Goal: Check status: Check status

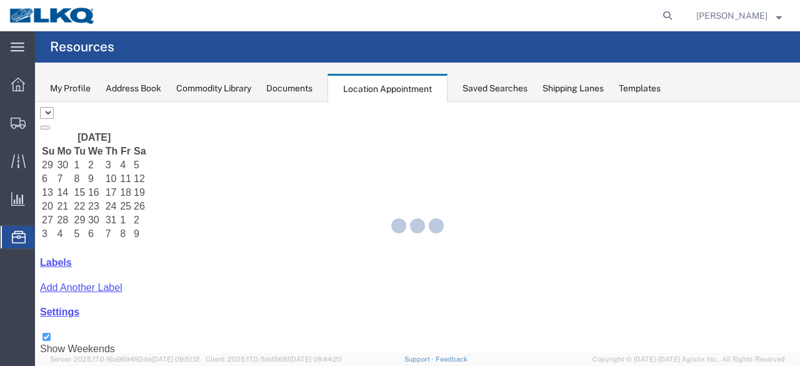
select select "28712"
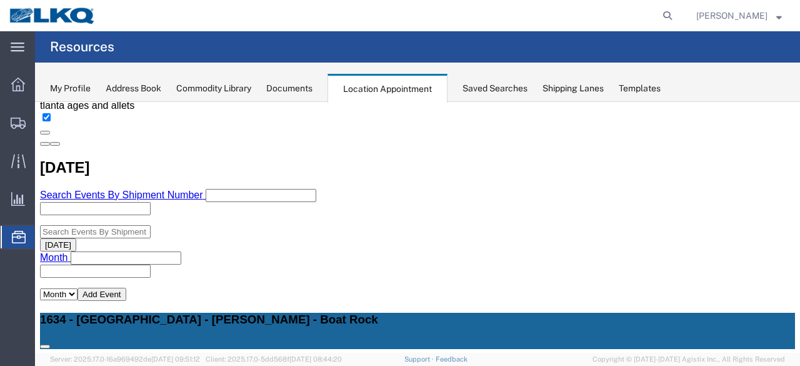
scroll to position [250, 0]
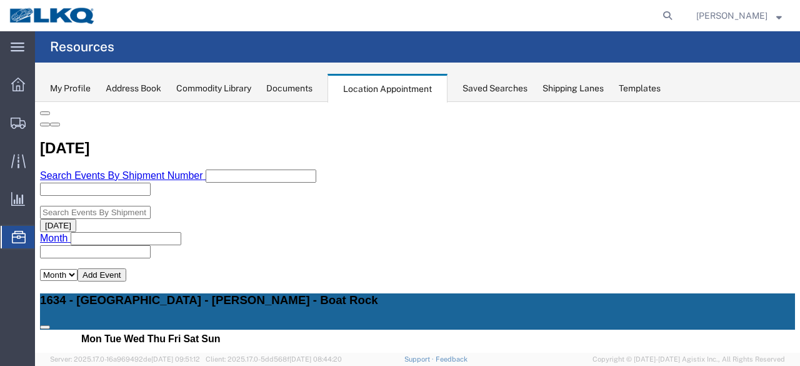
select select "1"
select select
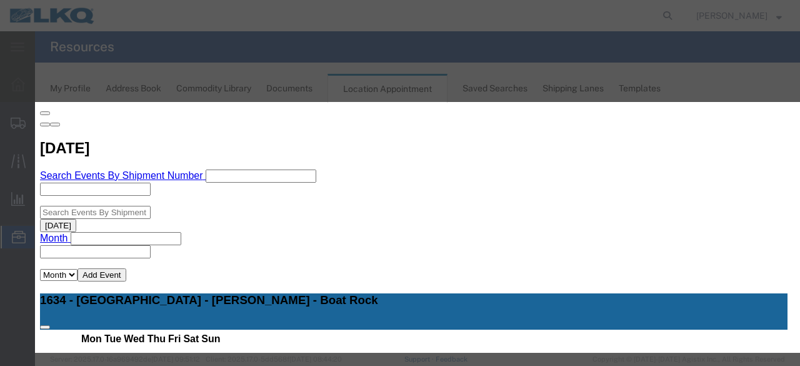
drag, startPoint x: 465, startPoint y: 236, endPoint x: 472, endPoint y: 233, distance: 8.1
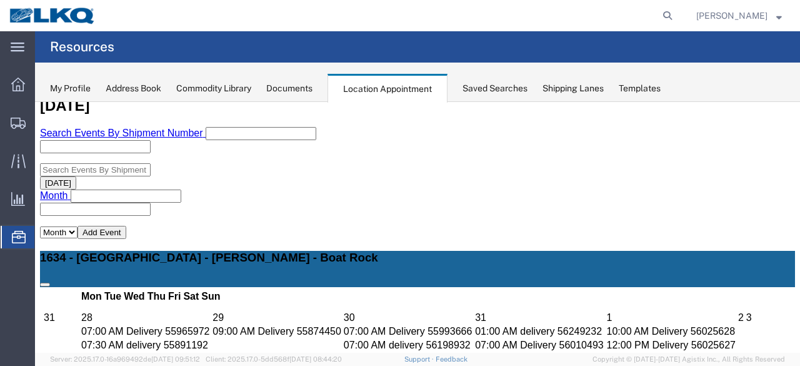
scroll to position [312, 0]
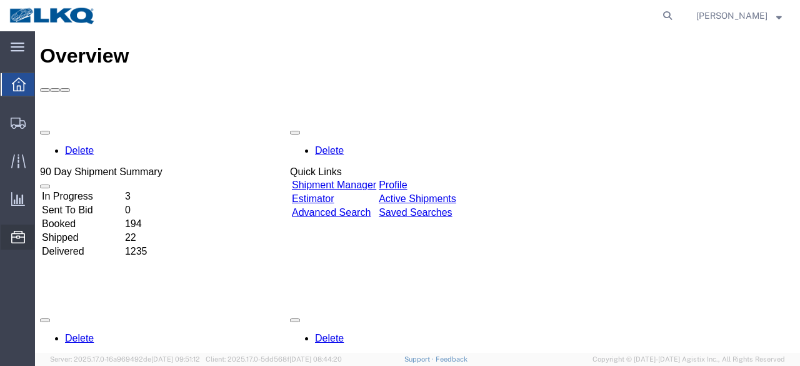
click at [0, 0] on span "Location Appointment" at bounding box center [0, 0] width 0 height 0
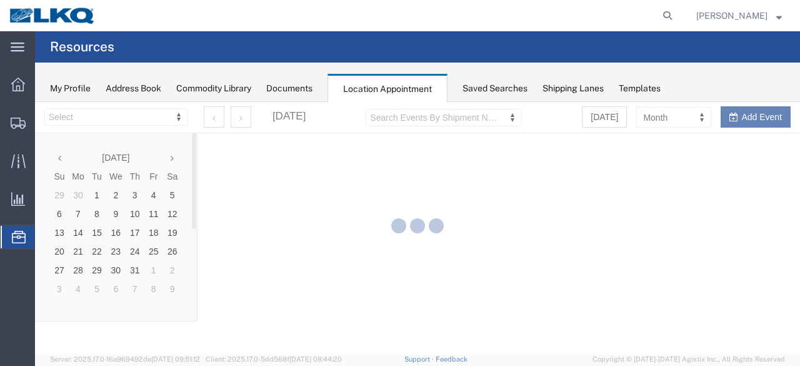
select select "28712"
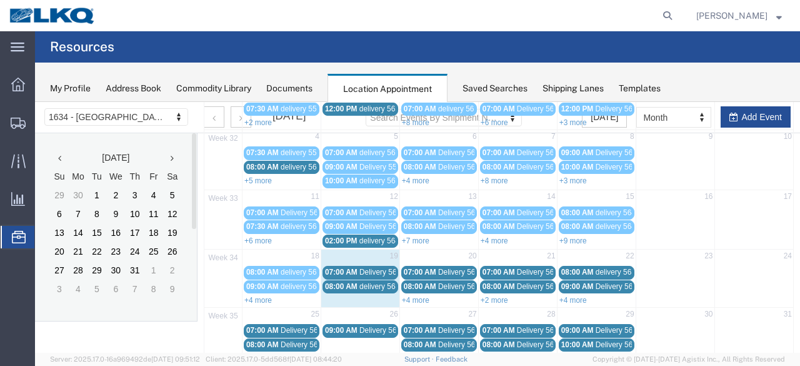
scroll to position [125, 0]
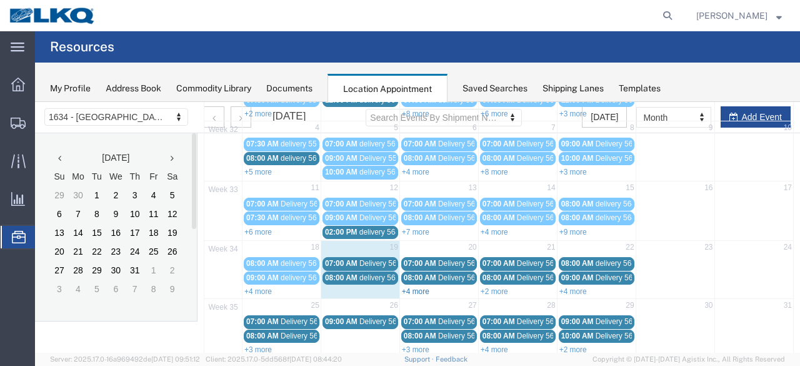
click at [410, 287] on link "+4 more" at bounding box center [415, 291] width 27 height 9
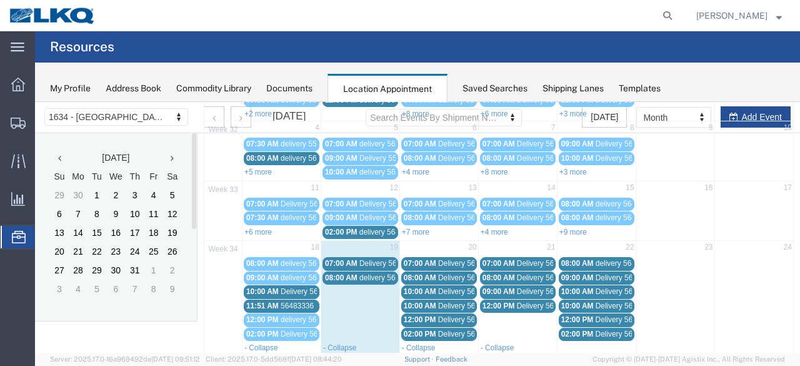
click at [285, 301] on span "56483336" at bounding box center [297, 305] width 33 height 9
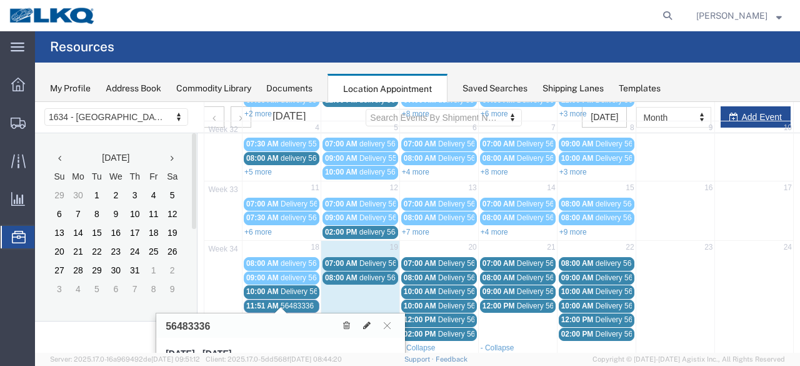
scroll to position [247, 0]
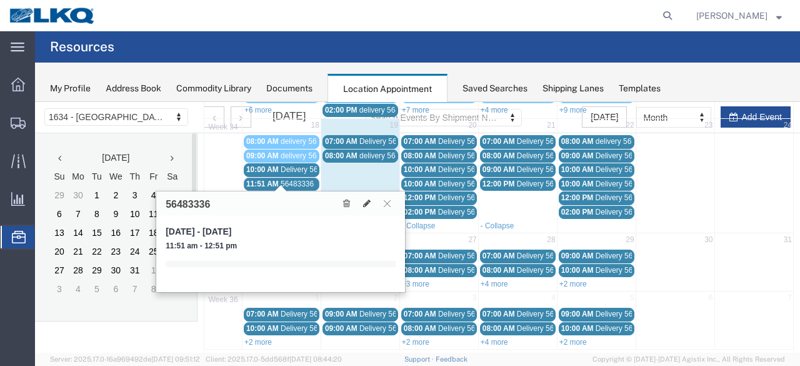
drag, startPoint x: 212, startPoint y: 320, endPoint x: 214, endPoint y: 312, distance: 7.7
click at [213, 321] on td at bounding box center [223, 328] width 38 height 14
drag, startPoint x: 188, startPoint y: 340, endPoint x: 195, endPoint y: 327, distance: 14.8
click at [189, 338] on div "Location Scheduling 1634 - Atlanta - Knopf - Boat Rock 1634 - Atlanta - Knopf -…" at bounding box center [417, 108] width 765 height 507
click at [386, 200] on icon at bounding box center [387, 202] width 7 height 7
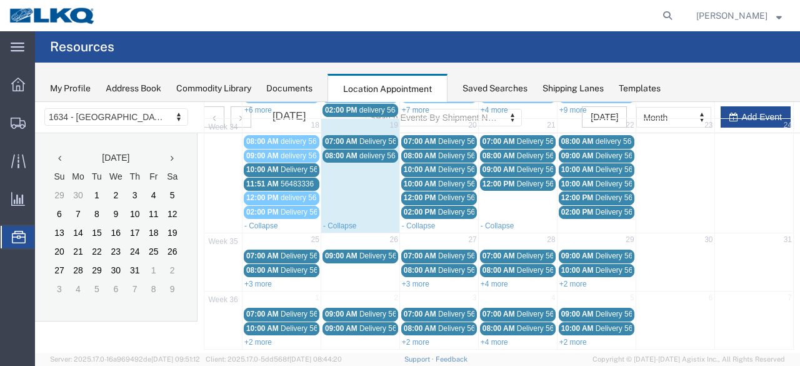
click at [292, 165] on span "Delivery 56150967" at bounding box center [312, 169] width 62 height 9
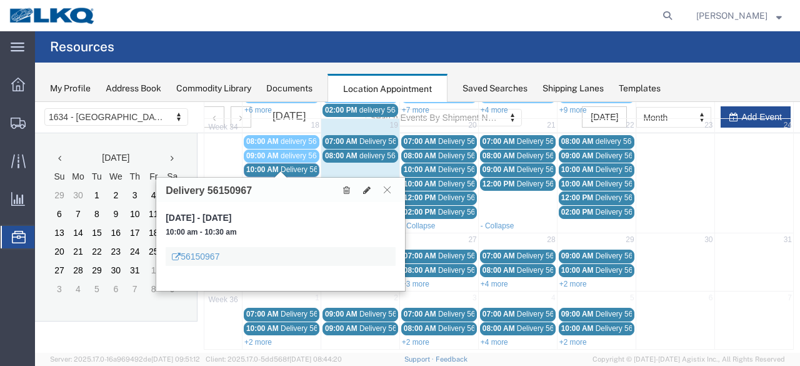
click at [389, 187] on icon at bounding box center [387, 189] width 7 height 7
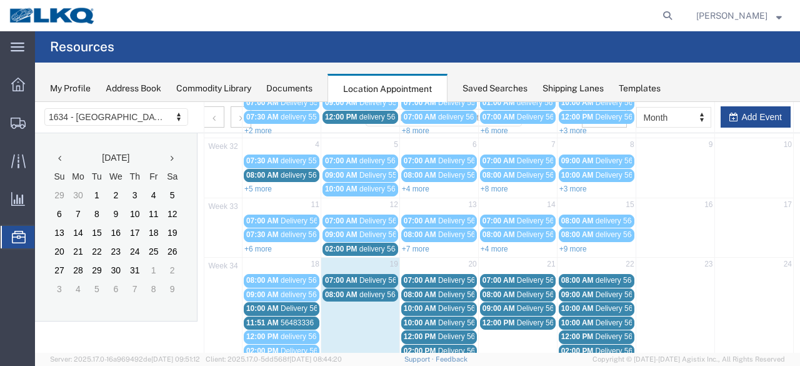
scroll to position [125, 0]
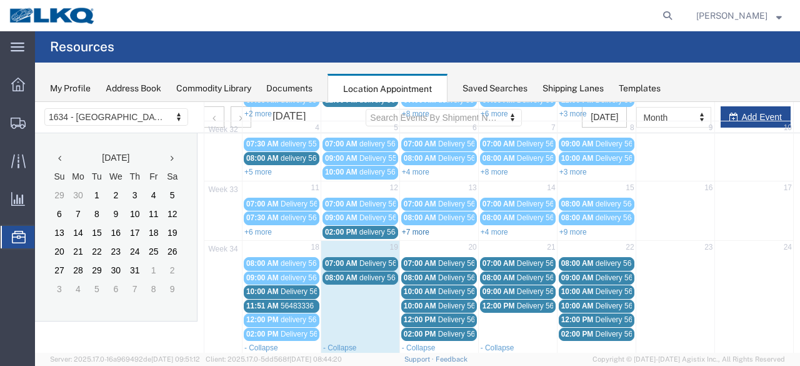
click at [406, 229] on link "+7 more" at bounding box center [415, 231] width 27 height 9
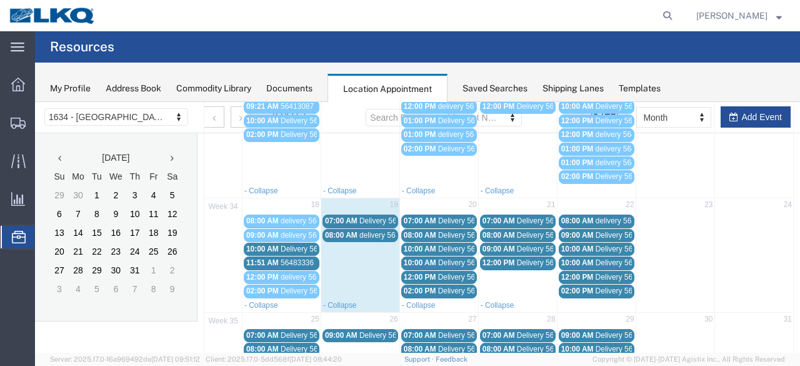
scroll to position [312, 0]
